Goal: Contribute content: Add original content to the website for others to see

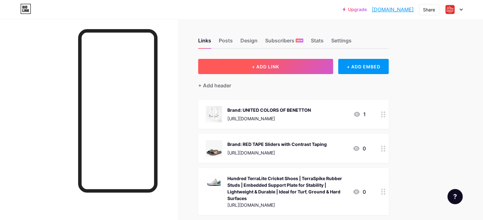
click at [279, 67] on span "+ ADD LINK" at bounding box center [265, 66] width 27 height 5
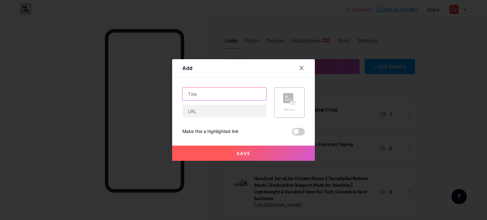
click at [230, 100] on input "text" at bounding box center [225, 94] width 84 height 13
click at [195, 92] on input "text" at bounding box center [225, 94] width 84 height 13
paste input "U.S. POLO ASSN. Men Lace Up Running Shoes"
type input "U.S. POLO ASSN. Men Lace Up Running Shoes"
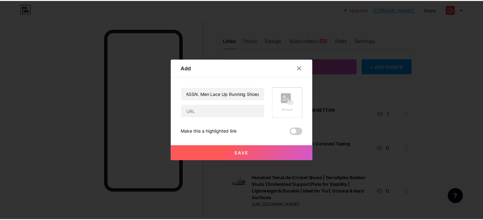
scroll to position [0, 0]
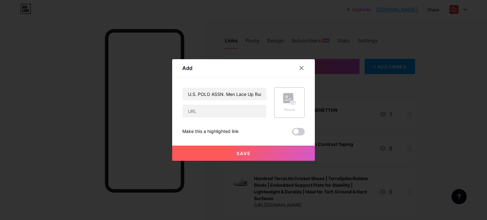
click at [288, 105] on div "Picture" at bounding box center [289, 102] width 13 height 19
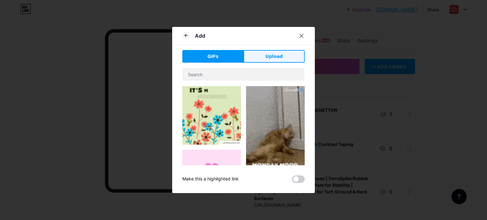
drag, startPoint x: 259, startPoint y: 57, endPoint x: 258, endPoint y: 68, distance: 10.3
click at [260, 58] on button "Upload" at bounding box center [274, 56] width 61 height 13
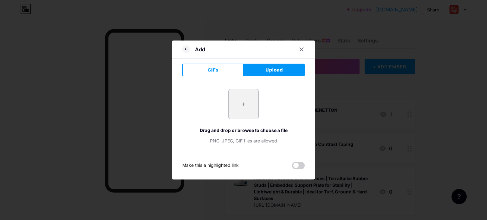
click at [253, 106] on input "file" at bounding box center [244, 104] width 30 height 30
type input "C:\fakepath\71EGCK638wL._SY575_.jpg"
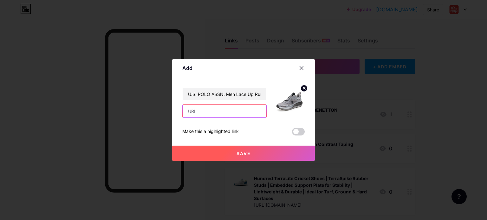
click at [209, 112] on input "text" at bounding box center [225, 111] width 84 height 13
click at [201, 113] on input "text" at bounding box center [225, 111] width 84 height 13
paste input "[URL][DOMAIN_NAME]"
type input "[URL][DOMAIN_NAME]"
click at [294, 132] on span at bounding box center [298, 132] width 13 height 8
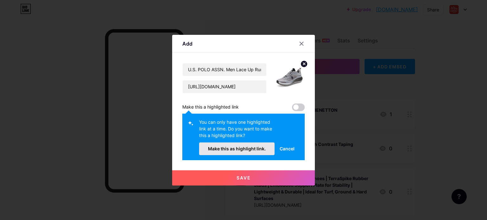
click at [242, 150] on span "Make this as highlight link." at bounding box center [237, 148] width 58 height 5
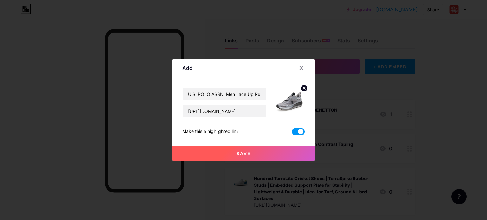
click at [247, 154] on span "Save" at bounding box center [244, 153] width 14 height 5
